Goal: Check status: Check status

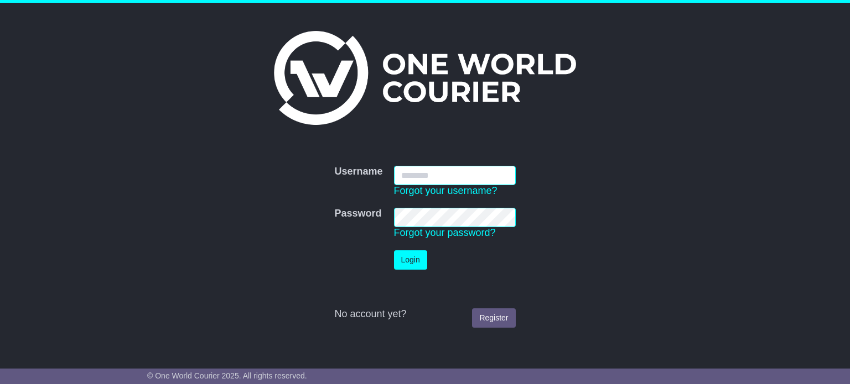
click at [465, 171] on input "Username" at bounding box center [455, 175] width 122 height 19
type input "**********"
click at [415, 253] on button "Login" at bounding box center [410, 260] width 33 height 19
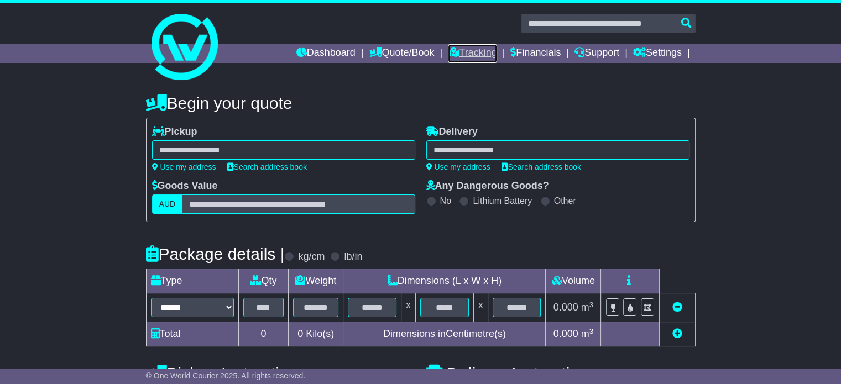
click at [471, 51] on link "Tracking" at bounding box center [472, 53] width 49 height 19
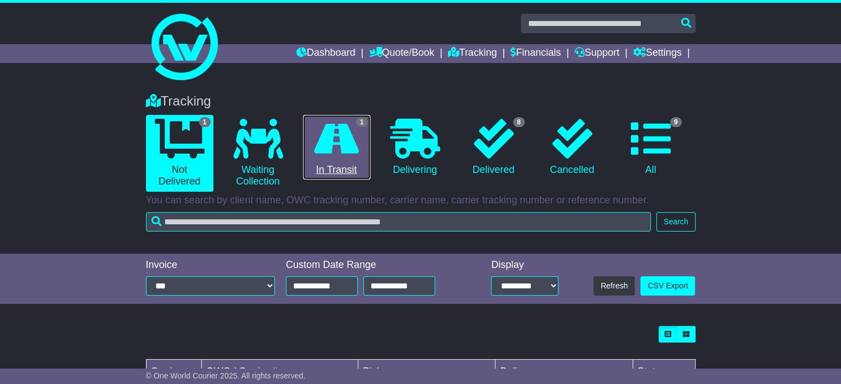
click at [325, 148] on icon at bounding box center [336, 139] width 45 height 40
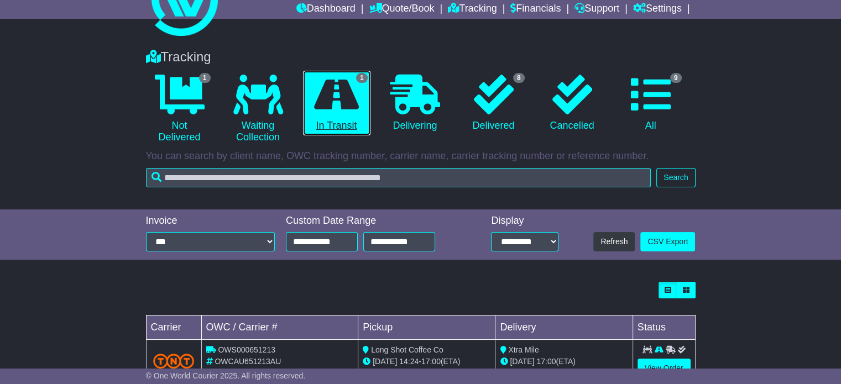
scroll to position [81, 0]
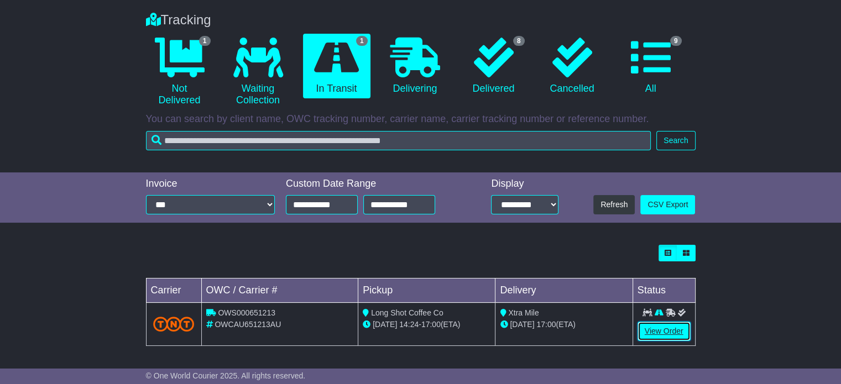
click at [666, 327] on link "View Order" at bounding box center [664, 331] width 53 height 19
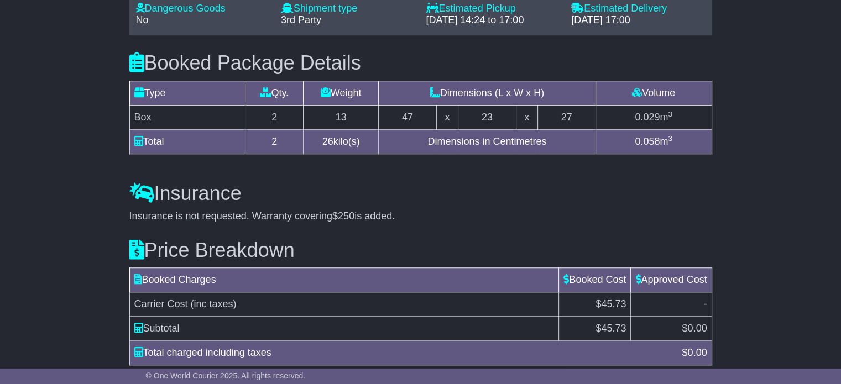
scroll to position [921, 0]
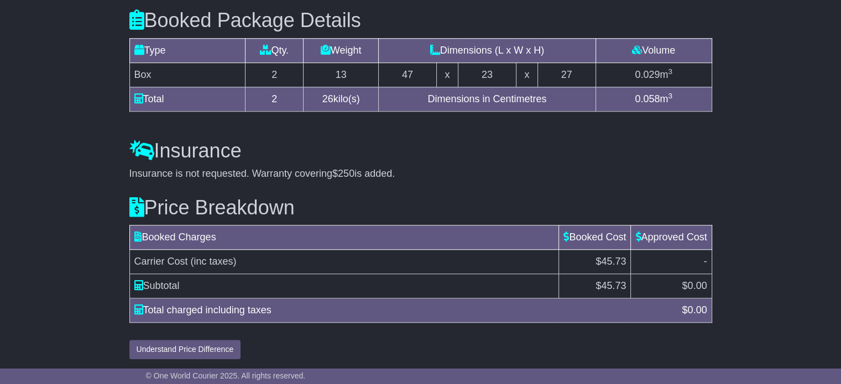
click at [609, 284] on span "45.73" at bounding box center [613, 285] width 25 height 11
copy span "45.73"
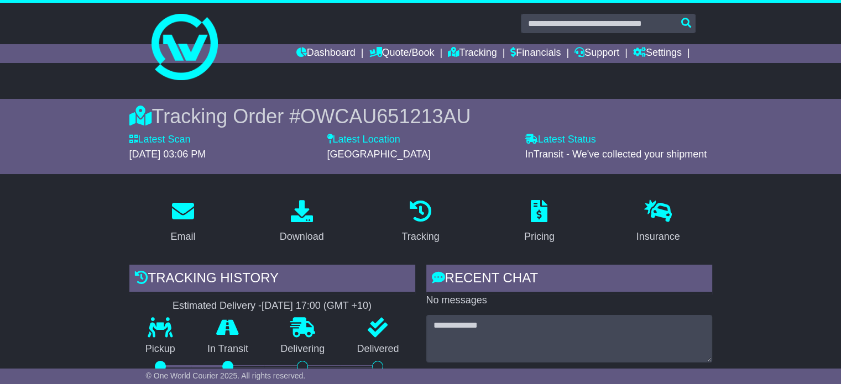
scroll to position [0, 0]
click at [309, 50] on link "Dashboard" at bounding box center [325, 53] width 59 height 19
